Goal: Task Accomplishment & Management: Use online tool/utility

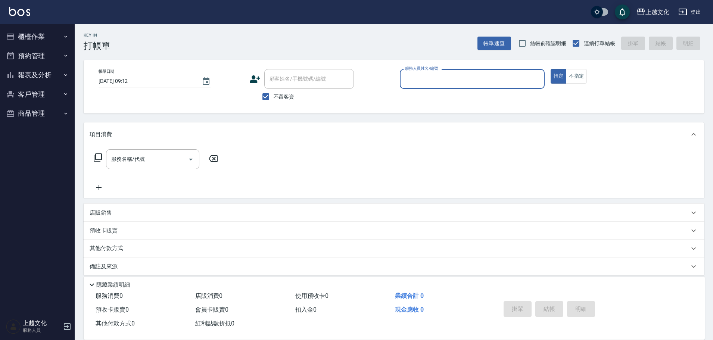
click at [30, 38] on button "櫃檯作業" at bounding box center [37, 36] width 69 height 19
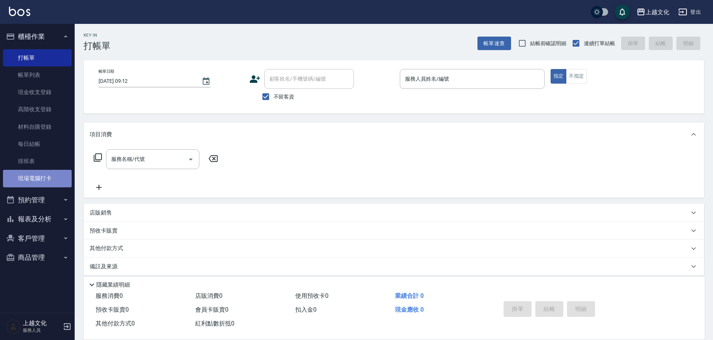
click at [29, 174] on link "現場電腦打卡" at bounding box center [37, 178] width 69 height 17
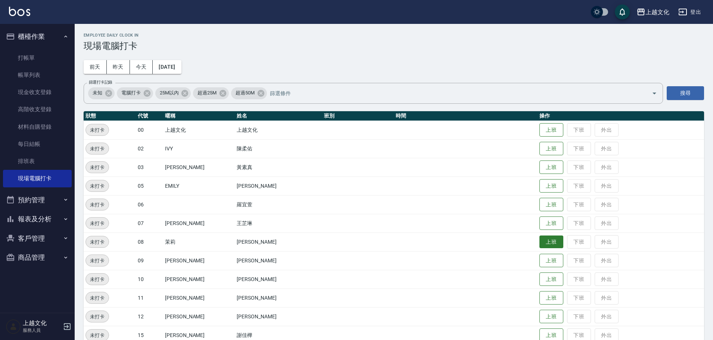
click at [543, 239] on button "上班" at bounding box center [552, 242] width 24 height 13
click at [551, 222] on button "上班" at bounding box center [552, 223] width 24 height 13
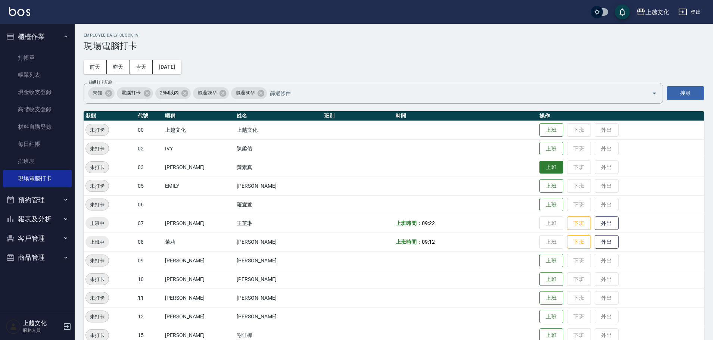
drag, startPoint x: 539, startPoint y: 168, endPoint x: 545, endPoint y: 169, distance: 6.4
click at [540, 168] on button "上班" at bounding box center [552, 167] width 24 height 13
click at [540, 146] on button "上班" at bounding box center [552, 148] width 24 height 13
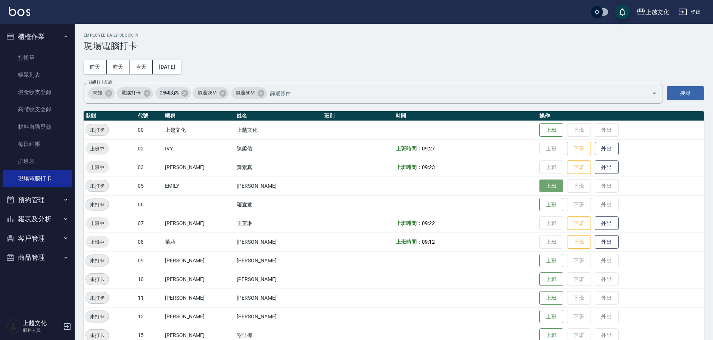
click at [540, 191] on button "上班" at bounding box center [552, 186] width 24 height 13
click at [540, 298] on button "上班" at bounding box center [552, 298] width 24 height 13
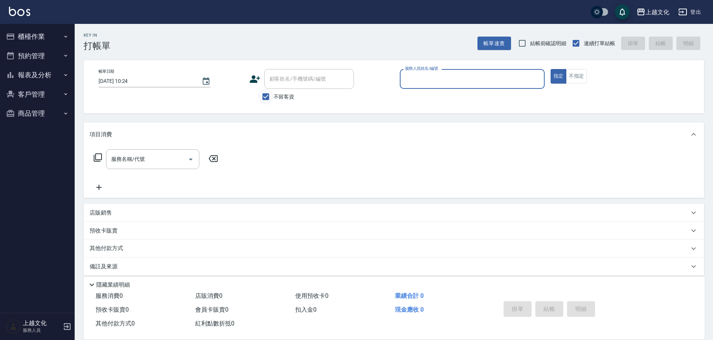
click at [263, 99] on input "不留客資" at bounding box center [266, 97] width 16 height 16
checkbox input "false"
click at [272, 81] on input "顧客姓名/手機號碼/編號" at bounding box center [304, 78] width 72 height 13
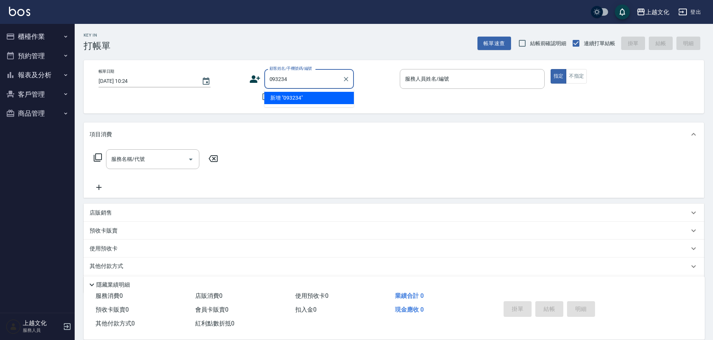
type input "093234"
